Goal: Task Accomplishment & Management: Use online tool/utility

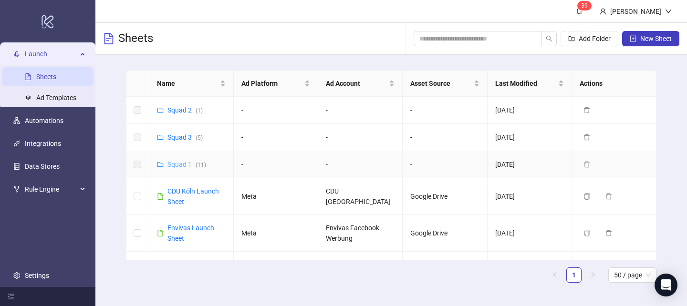
click at [179, 164] on link "Squad 1 ( 11 )" at bounding box center [187, 165] width 39 height 8
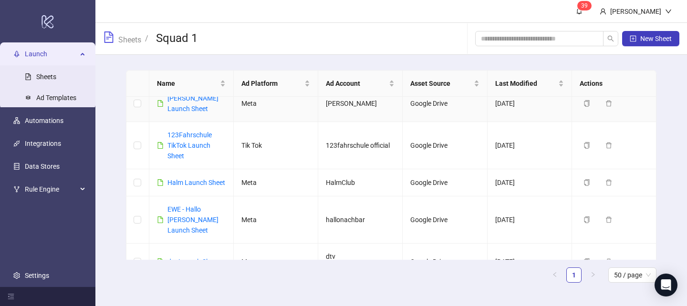
scroll to position [173, 0]
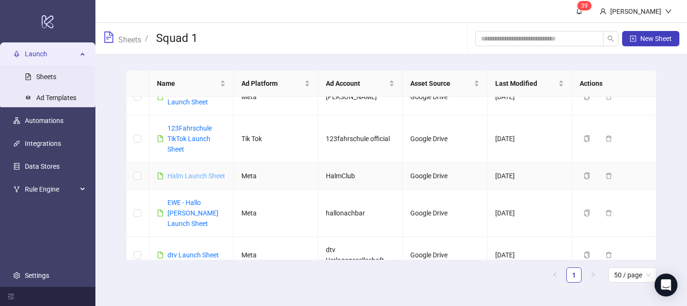
click at [180, 177] on link "Halm Launch Sheet" at bounding box center [197, 176] width 58 height 8
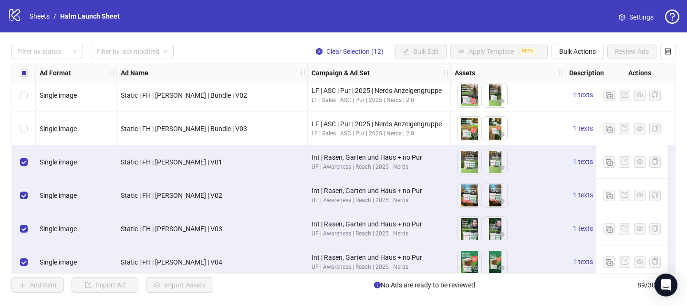
scroll to position [2786, 0]
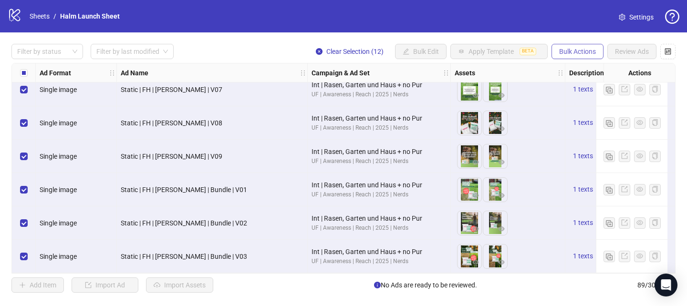
click at [566, 53] on span "Bulk Actions" at bounding box center [577, 52] width 37 height 8
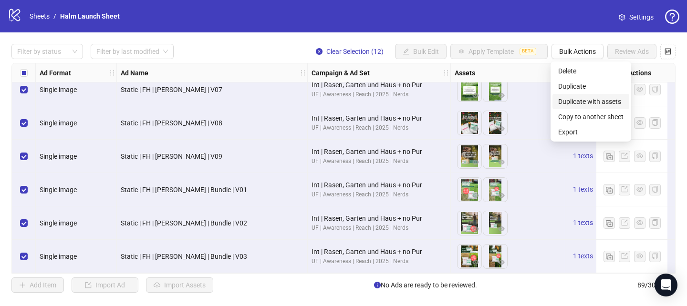
click at [576, 102] on span "Duplicate with assets" at bounding box center [590, 101] width 65 height 11
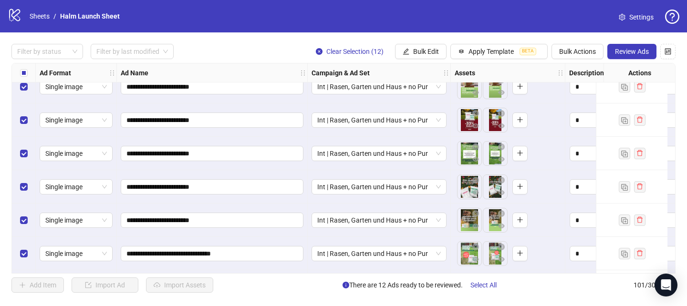
scroll to position [3187, 0]
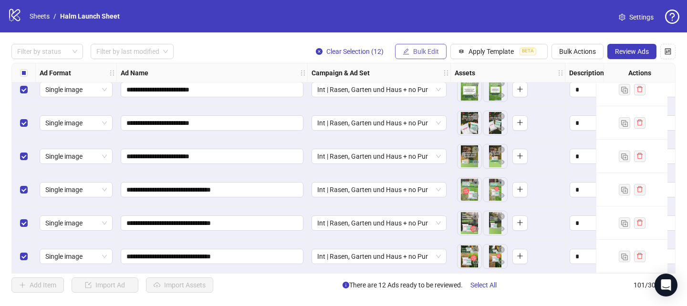
click at [410, 50] on button "Bulk Edit" at bounding box center [421, 51] width 52 height 15
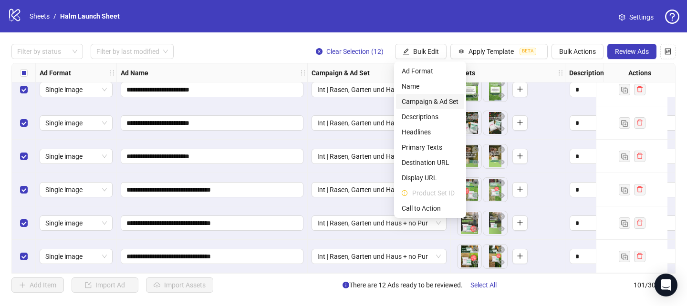
click at [423, 98] on span "Campaign & Ad Set" at bounding box center [430, 101] width 57 height 11
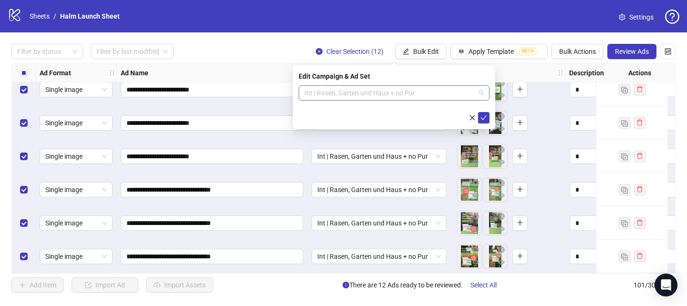
scroll to position [219, 0]
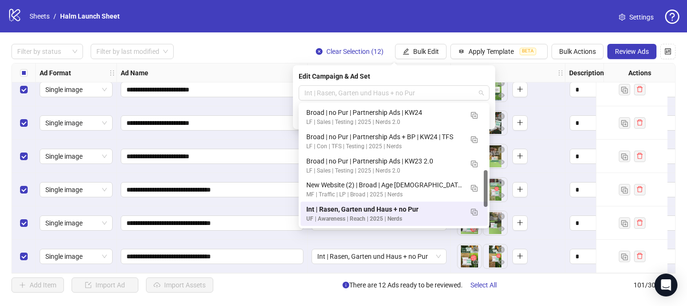
drag, startPoint x: 424, startPoint y: 94, endPoint x: 297, endPoint y: 94, distance: 127.0
click at [297, 94] on div "Edit Campaign & Ad Set Int | Rasen, Garten und Haus + no Pur" at bounding box center [394, 97] width 202 height 64
click at [325, 94] on span "Int | Rasen, Garten und Haus + no Pur" at bounding box center [394, 93] width 179 height 14
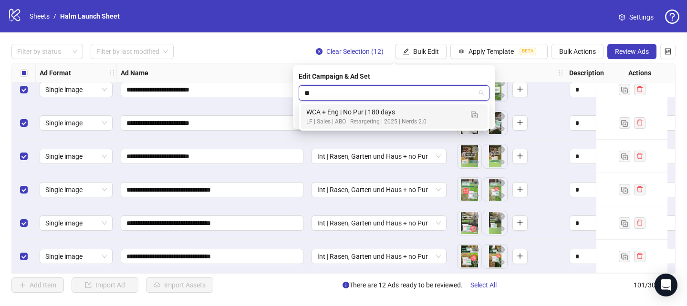
scroll to position [0, 0]
type input "***"
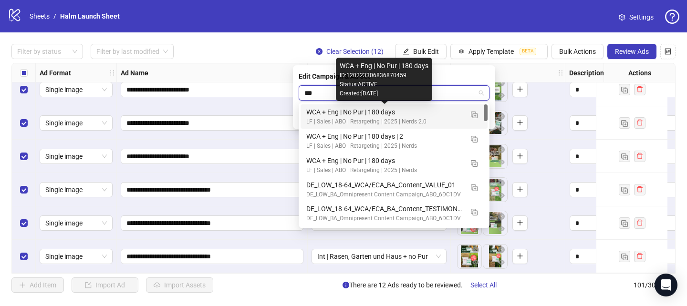
click at [345, 113] on div "WCA + Eng | No Pur | 180 days" at bounding box center [384, 112] width 157 height 11
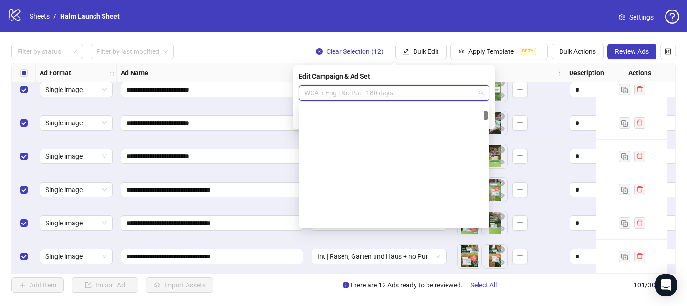
click at [404, 89] on span "WCA + Eng | No Pur | 180 days" at bounding box center [394, 93] width 179 height 14
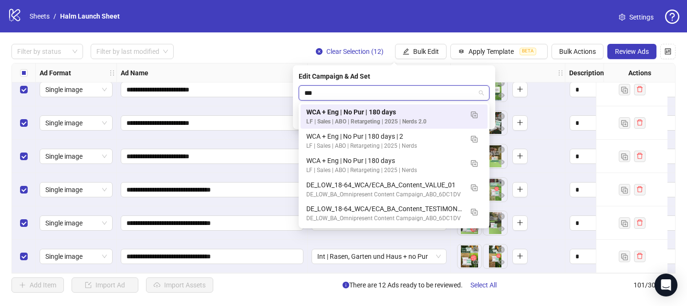
type input "***"
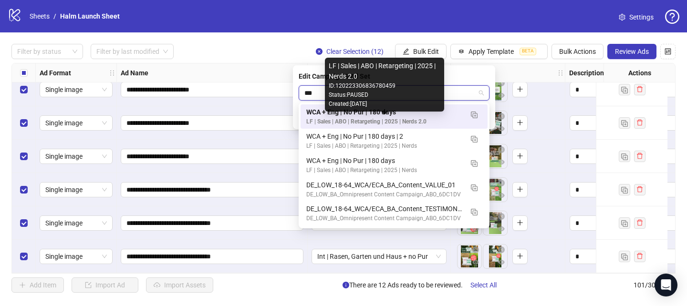
click at [376, 121] on div "LF | Sales | ABO | Retargeting | 2025 | Nerds 2.0" at bounding box center [384, 121] width 157 height 9
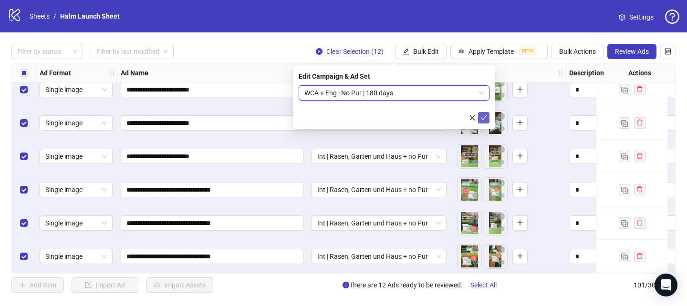
click at [485, 118] on icon "check" at bounding box center [484, 118] width 7 height 7
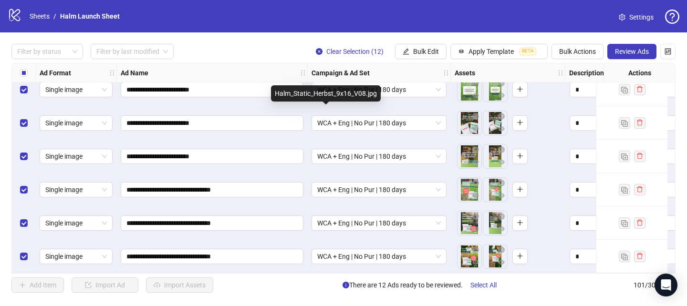
scroll to position [3187, 228]
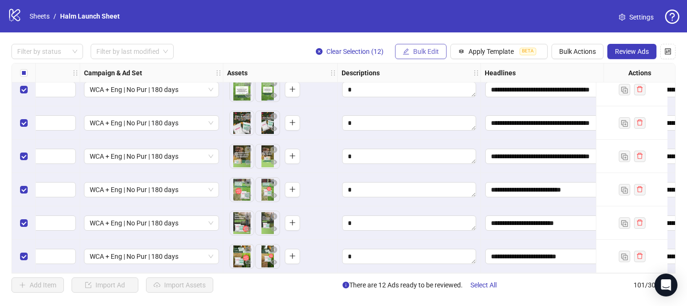
click at [432, 52] on span "Bulk Edit" at bounding box center [426, 52] width 26 height 8
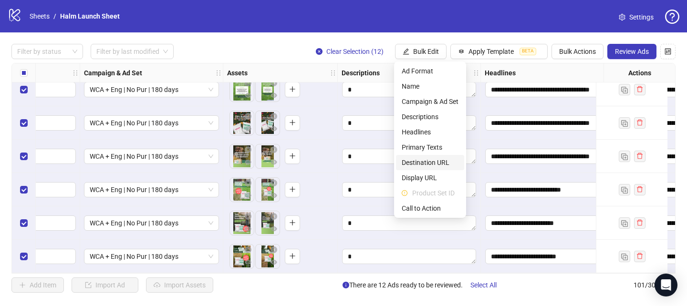
click at [426, 165] on span "Destination URL" at bounding box center [430, 163] width 57 height 11
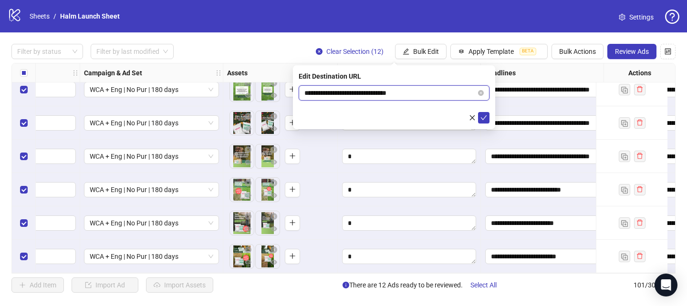
drag, startPoint x: 426, startPoint y: 89, endPoint x: 302, endPoint y: 94, distance: 124.7
click at [302, 94] on span "**********" at bounding box center [394, 92] width 191 height 15
paste input "text"
type input "**********"
click at [485, 117] on icon "check" at bounding box center [484, 118] width 6 height 5
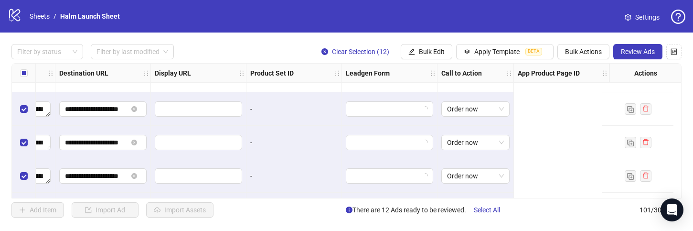
scroll to position [2964, 489]
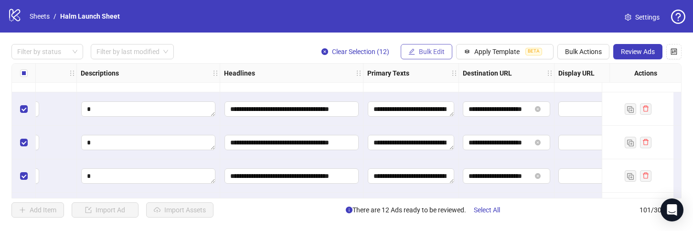
click at [422, 52] on span "Bulk Edit" at bounding box center [432, 52] width 26 height 8
click at [371, 34] on div "Filter by status Filter by last modified Clear Selection (12) Bulk Edit Apply T…" at bounding box center [346, 130] width 693 height 196
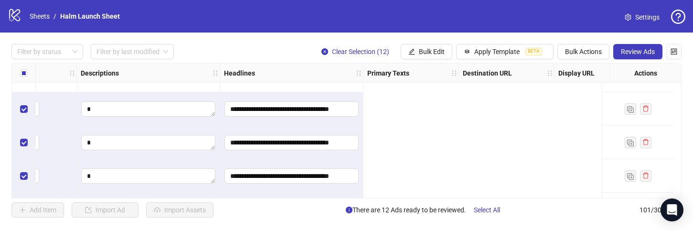
scroll to position [2964, 0]
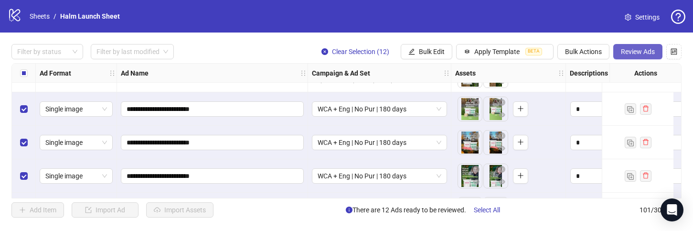
click at [631, 55] on span "Review Ads" at bounding box center [637, 52] width 34 height 8
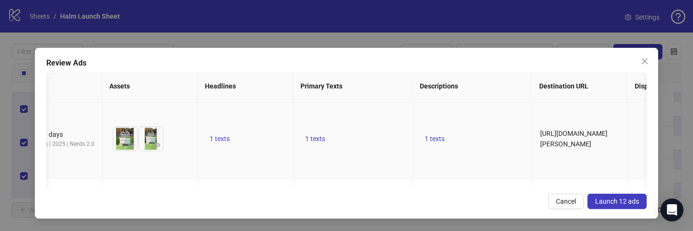
scroll to position [0, 0]
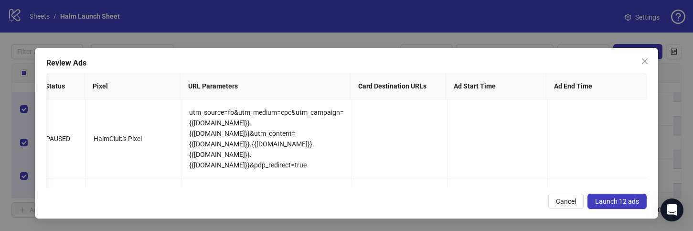
click at [601, 201] on span "Launch 12 ads" at bounding box center [617, 201] width 44 height 8
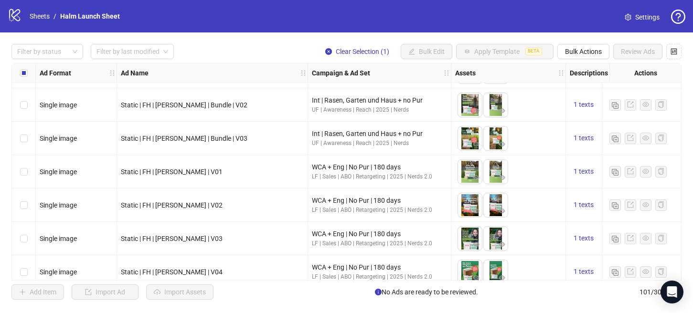
scroll to position [2886, 0]
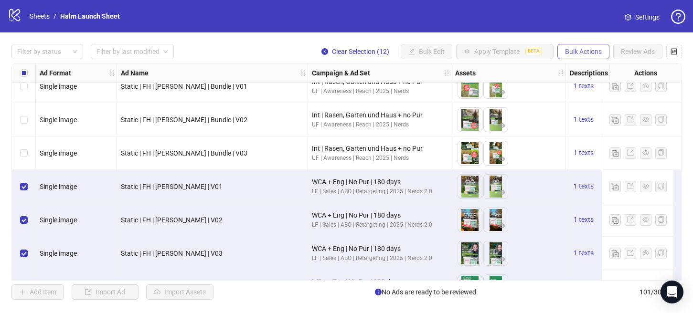
click at [583, 54] on span "Bulk Actions" at bounding box center [583, 52] width 37 height 8
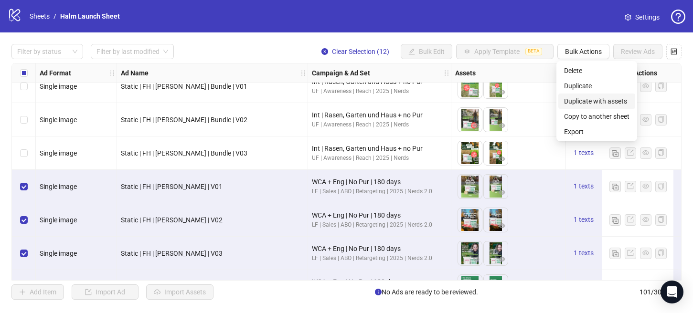
click at [582, 99] on span "Duplicate with assets" at bounding box center [596, 101] width 65 height 11
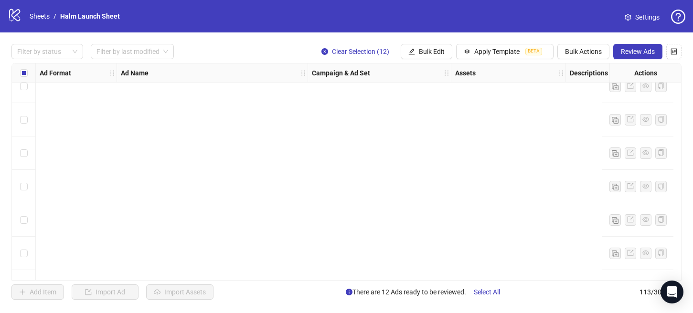
scroll to position [3581, 0]
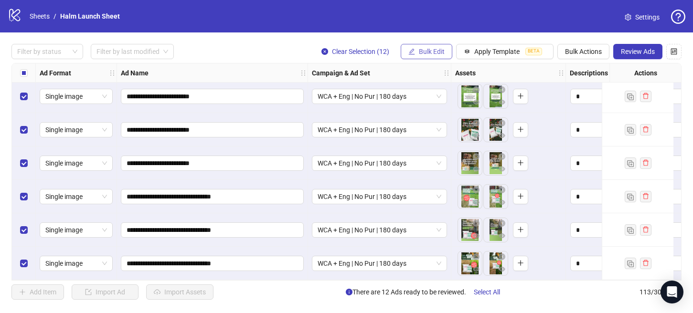
click at [427, 51] on span "Bulk Edit" at bounding box center [432, 52] width 26 height 8
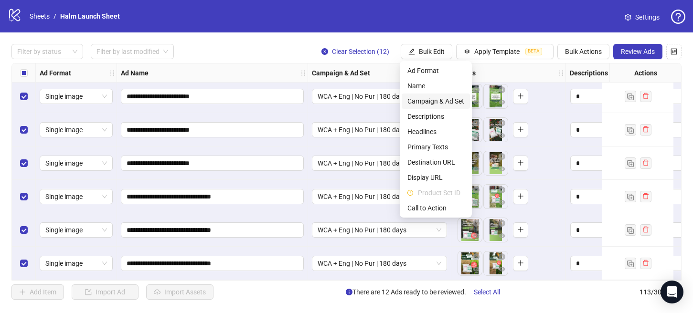
click at [431, 102] on span "Campaign & Ad Set" at bounding box center [435, 101] width 57 height 11
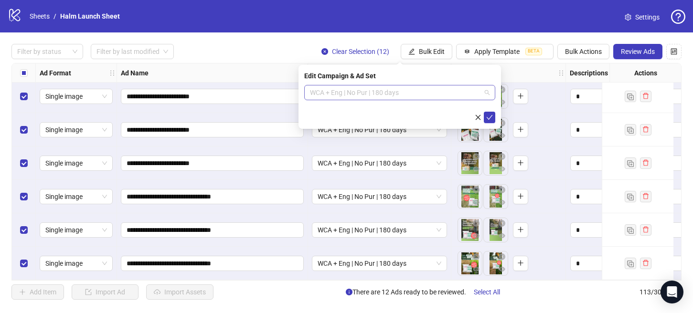
click at [436, 89] on span "WCA + Eng | No Pur | 180 days" at bounding box center [399, 92] width 179 height 14
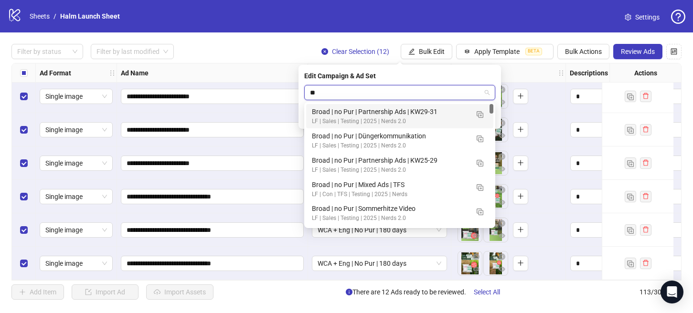
type input "*"
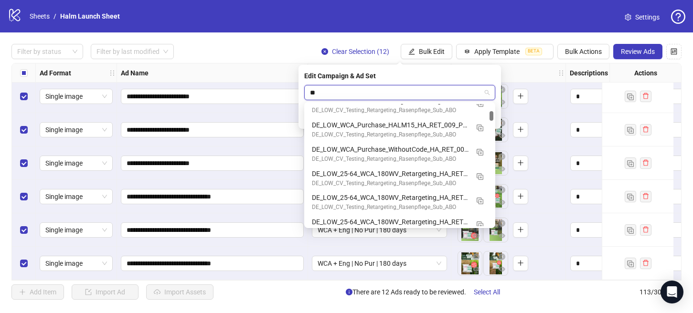
scroll to position [0, 0]
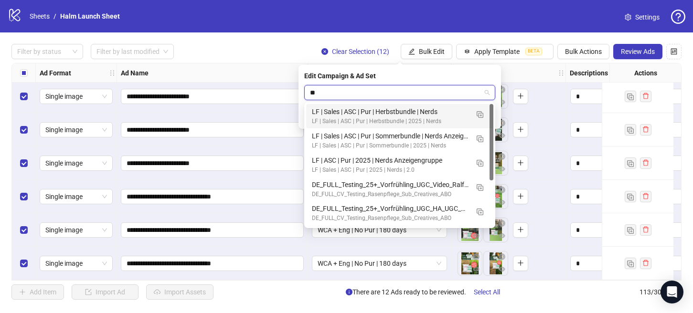
type input "*"
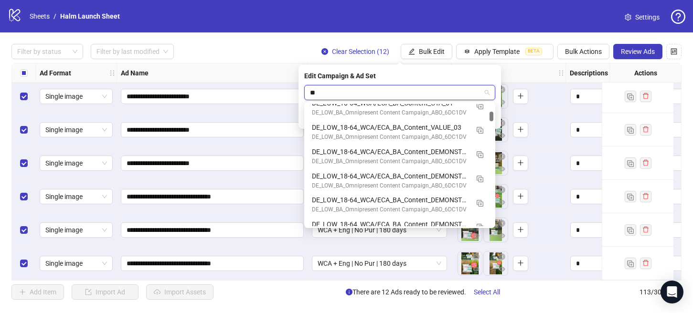
scroll to position [97, 0]
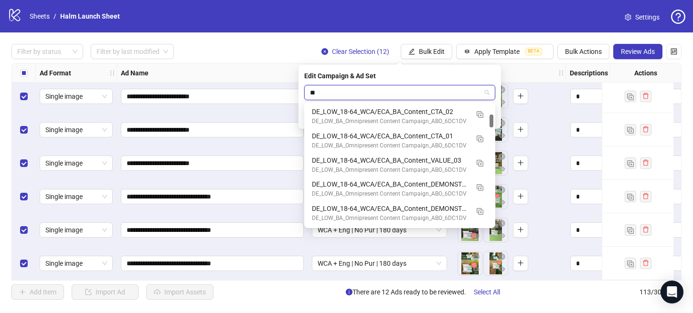
type input "*"
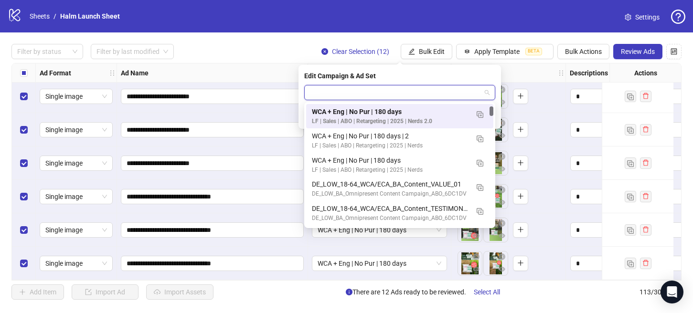
scroll to position [292, 0]
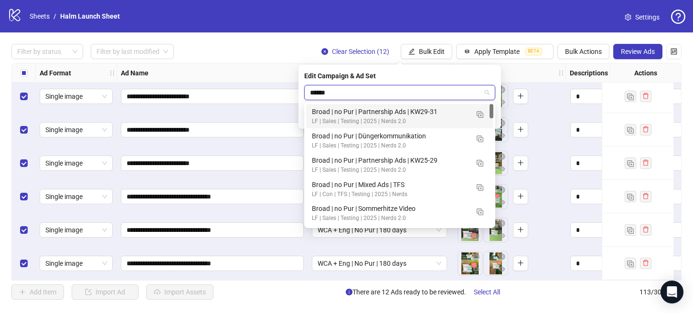
type input "*****"
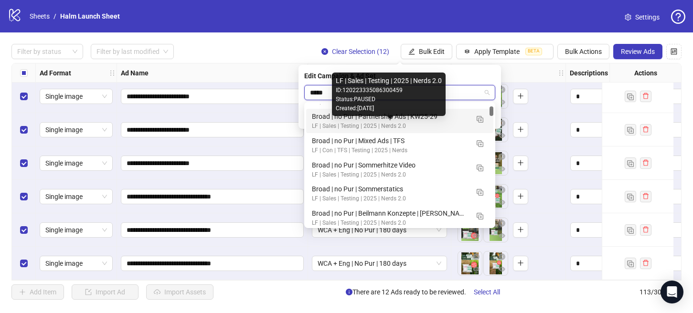
scroll to position [32, 0]
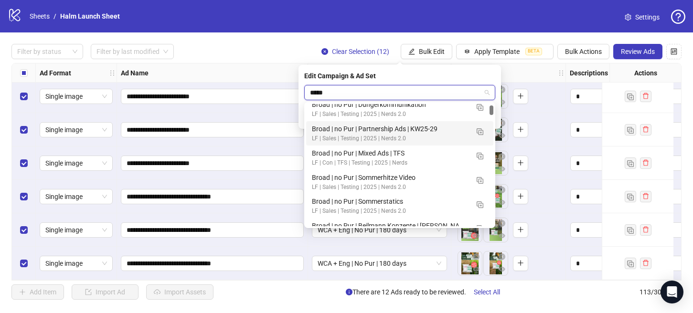
drag, startPoint x: 331, startPoint y: 95, endPoint x: 300, endPoint y: 95, distance: 31.0
click at [300, 95] on div "Edit Campaign & Ad Set ***** WCA + Eng | No Pur | 180 days" at bounding box center [399, 97] width 202 height 64
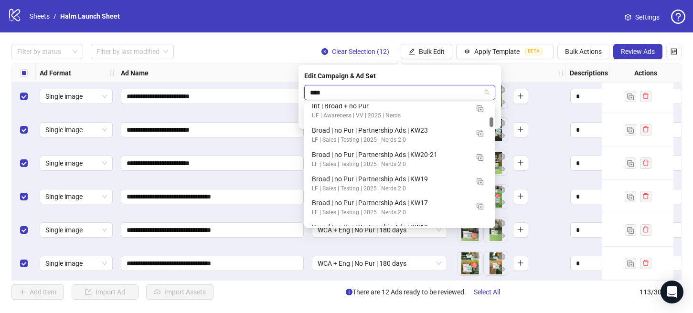
type input "*****"
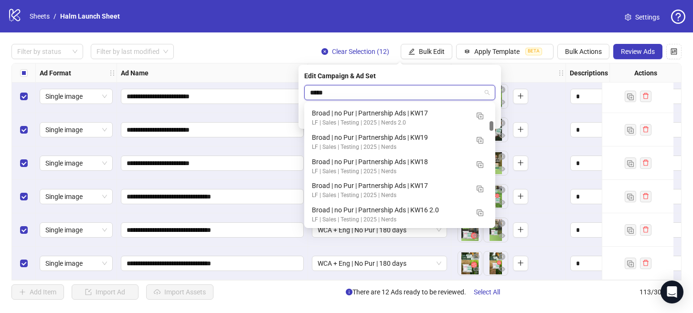
scroll to position [0, 0]
drag, startPoint x: 492, startPoint y: 121, endPoint x: 490, endPoint y: 101, distance: 19.7
click at [490, 101] on body "**********" at bounding box center [346, 156] width 693 height 313
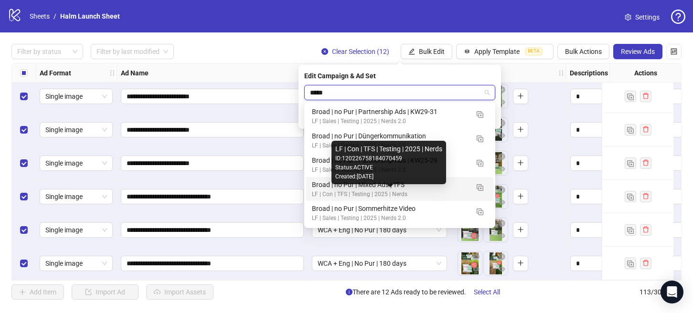
click at [403, 191] on div "LF | Con | TFS | Testing | 2025 | Nerds" at bounding box center [390, 194] width 157 height 9
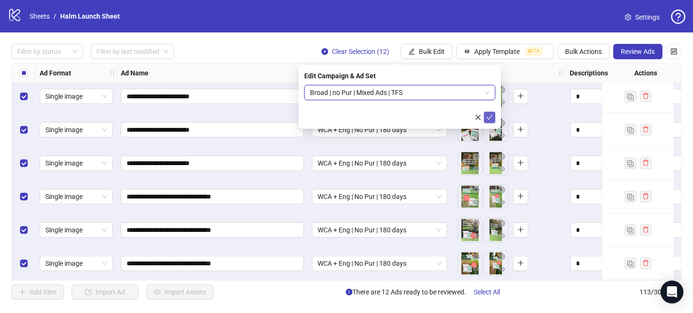
click at [488, 116] on icon "check" at bounding box center [489, 117] width 7 height 7
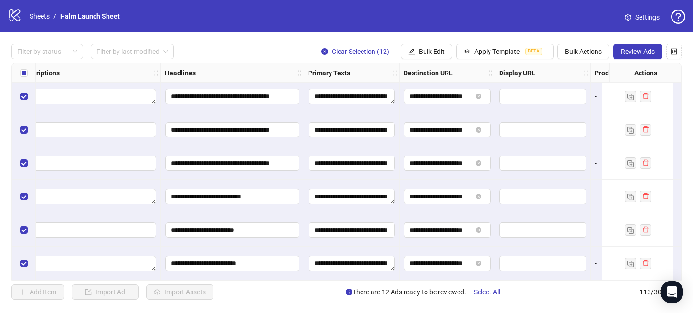
scroll to position [3581, 575]
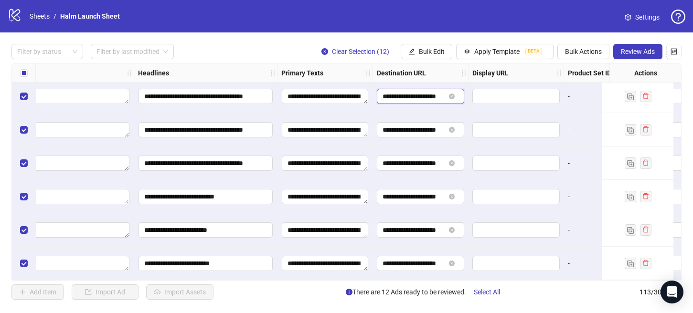
click at [420, 91] on input "**********" at bounding box center [413, 96] width 63 height 11
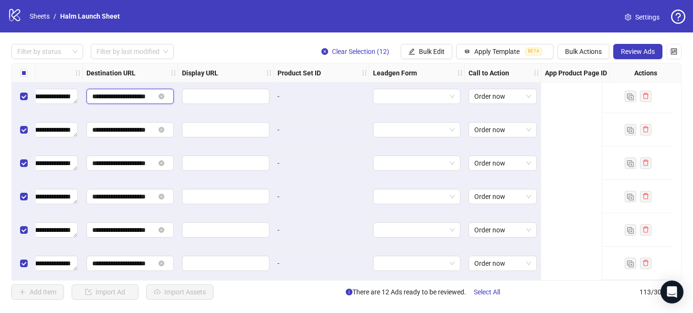
scroll to position [3581, 570]
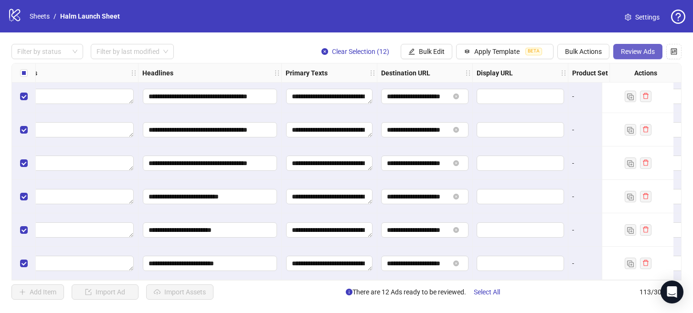
click at [633, 50] on span "Review Ads" at bounding box center [637, 52] width 34 height 8
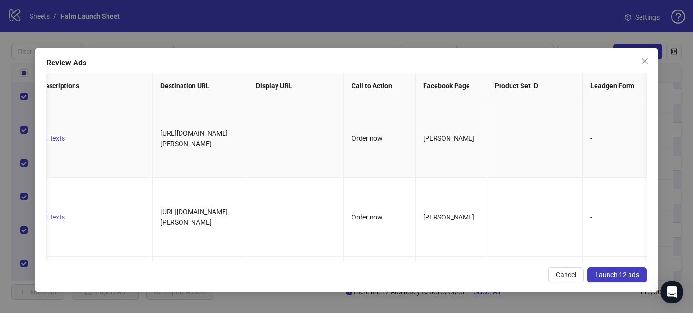
scroll to position [0, 544]
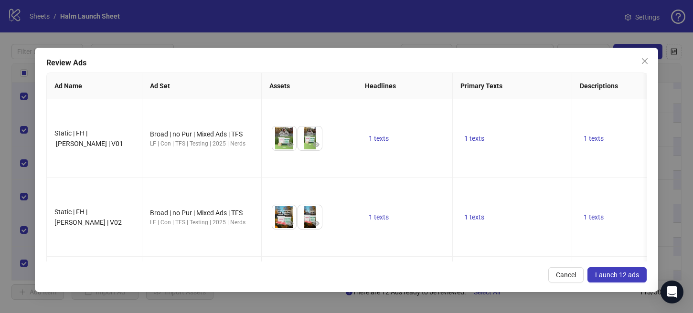
click at [614, 274] on span "Launch 12 ads" at bounding box center [617, 275] width 44 height 8
